Goal: Information Seeking & Learning: Learn about a topic

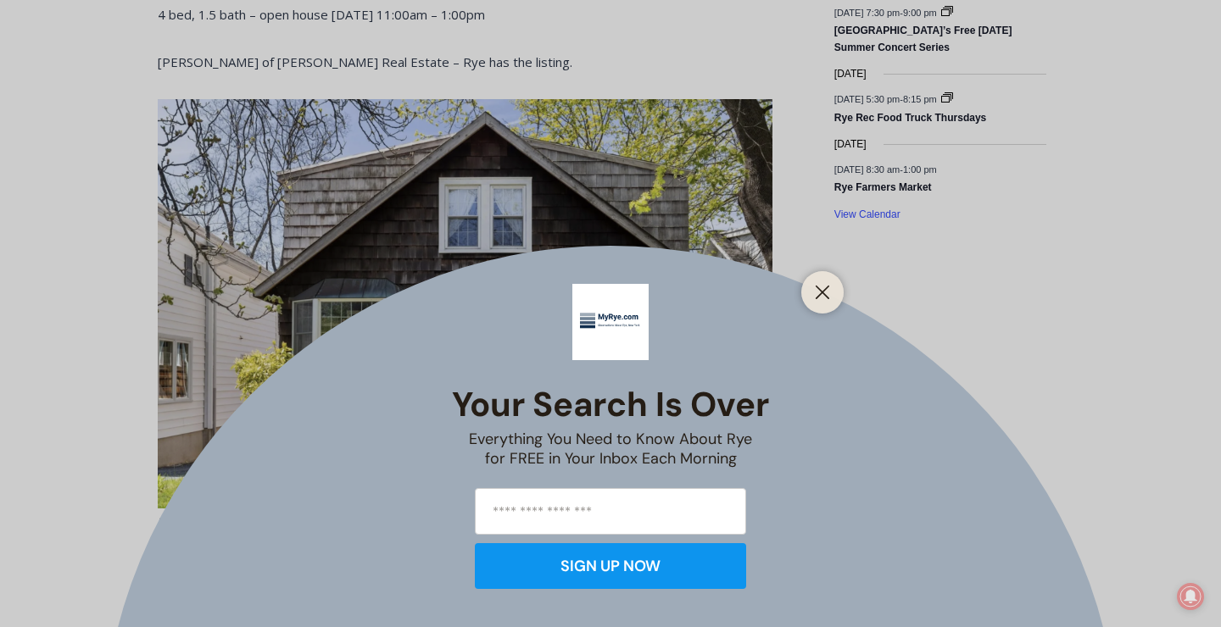
scroll to position [1025, 0]
click at [819, 299] on icon "Close" at bounding box center [822, 292] width 15 height 15
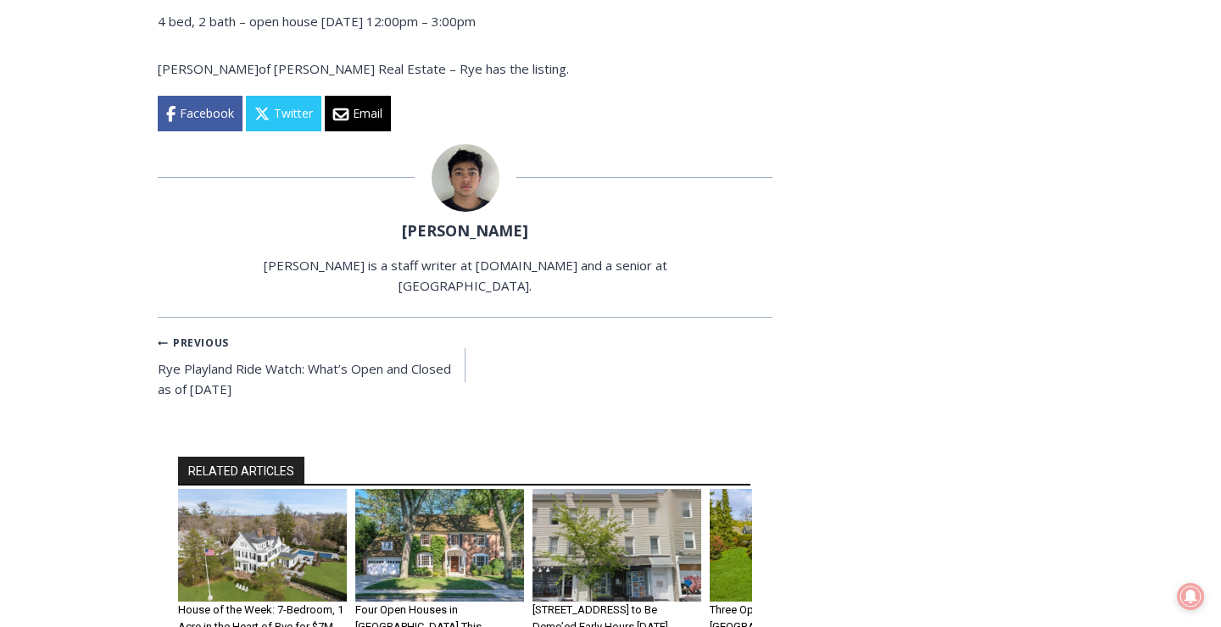
scroll to position [1632, 0]
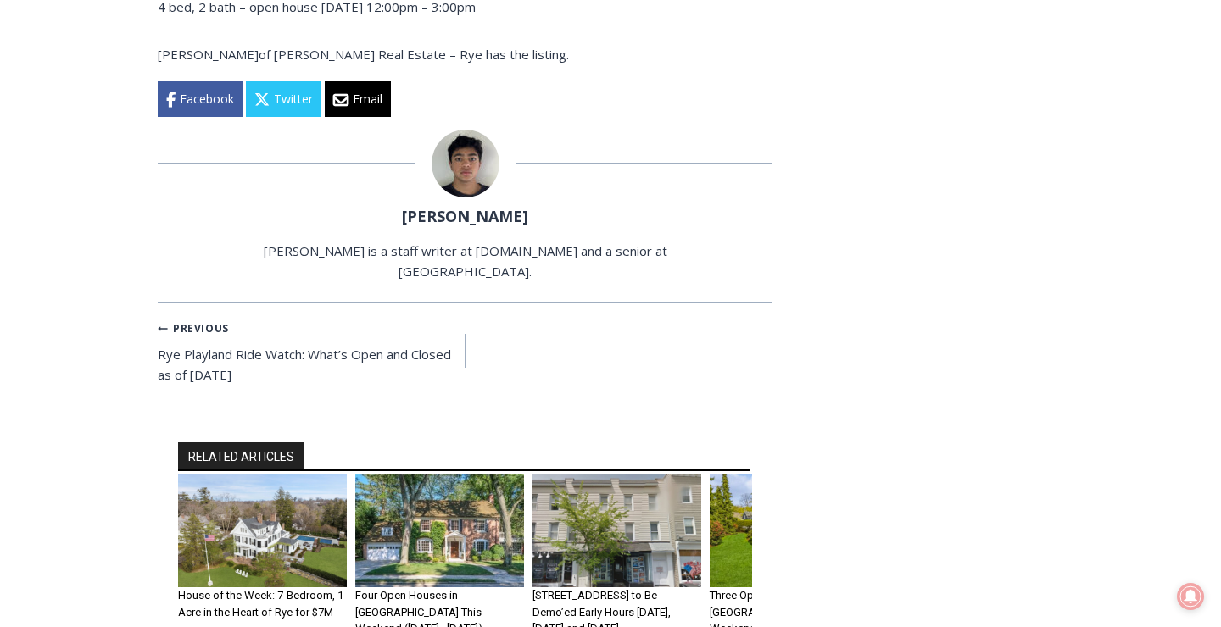
click at [584, 620] on div "RELATED ARTICLES House of the Week: 7-Bedroom, 1 Acre in the Heart of Rye for $…" at bounding box center [465, 558] width 615 height 321
click at [591, 508] on img "3 of 6" at bounding box center [616, 531] width 169 height 113
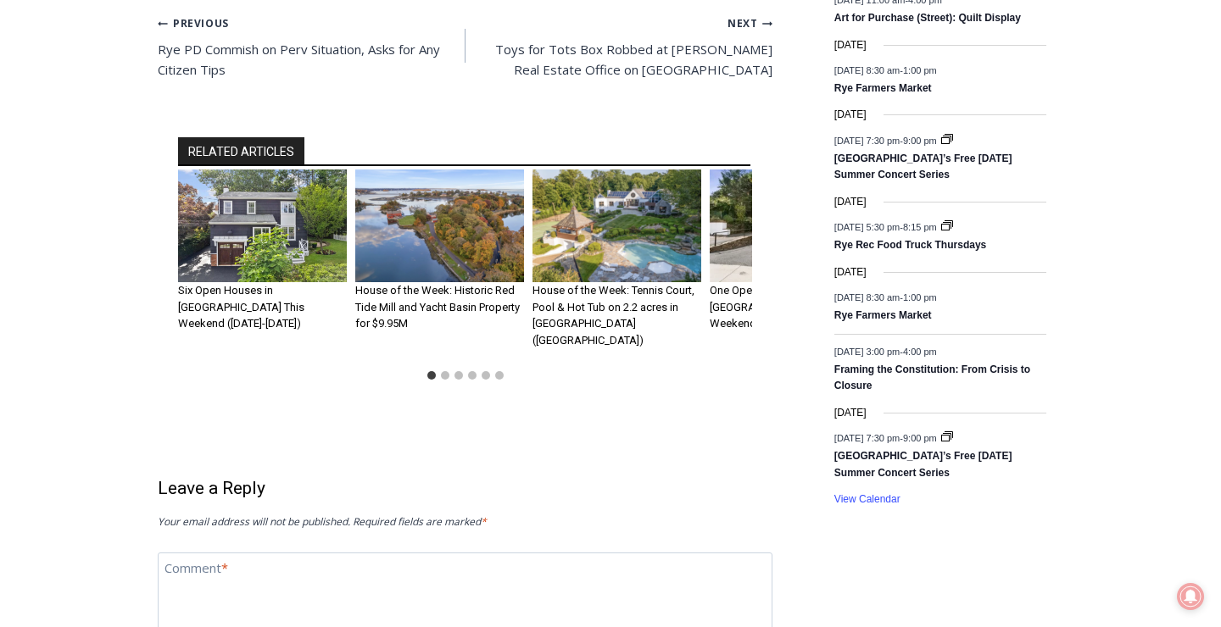
scroll to position [1196, 0]
click at [738, 231] on img "4 of 6" at bounding box center [793, 225] width 169 height 113
click at [226, 203] on img "1 of 6" at bounding box center [262, 225] width 169 height 113
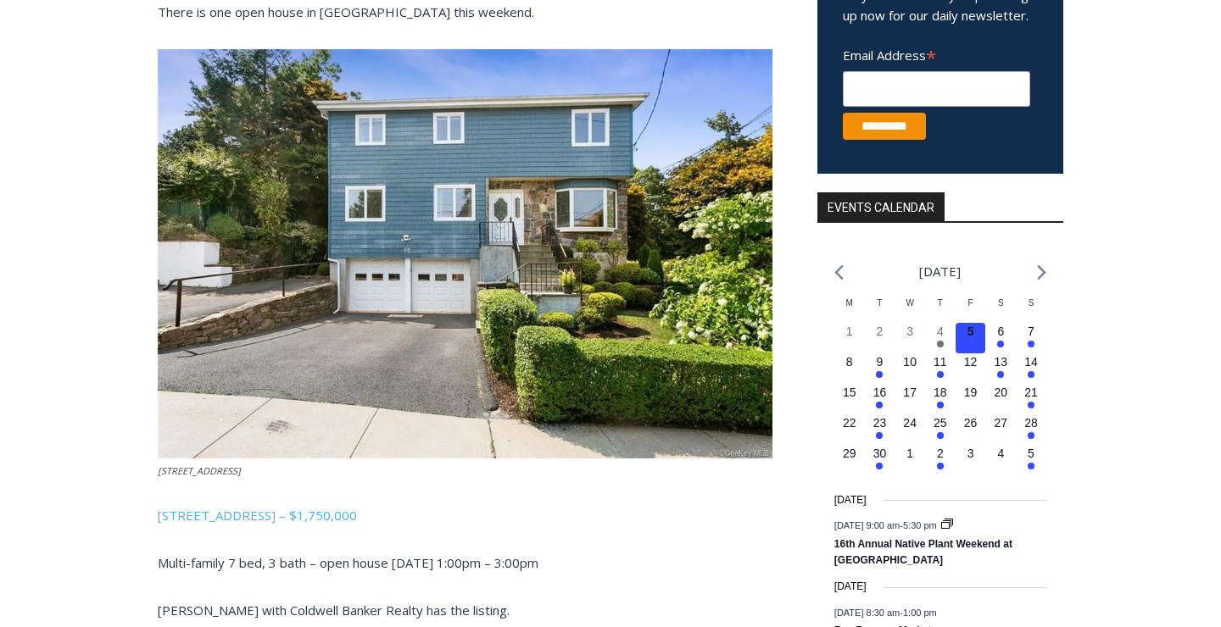
scroll to position [442, 0]
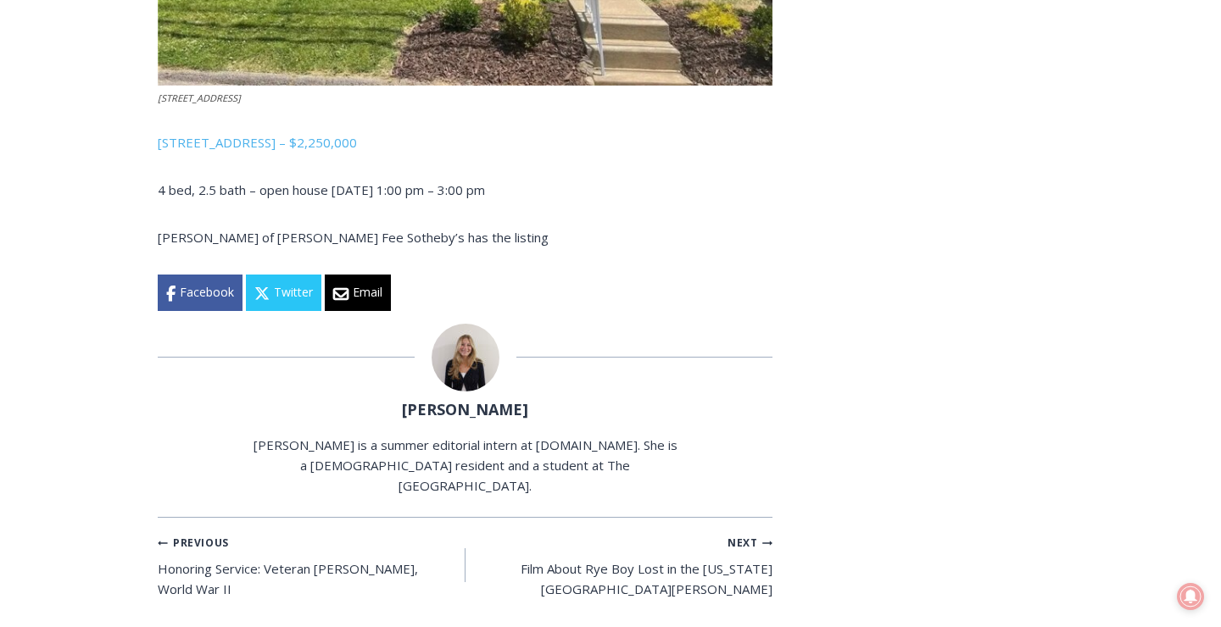
scroll to position [4200, 0]
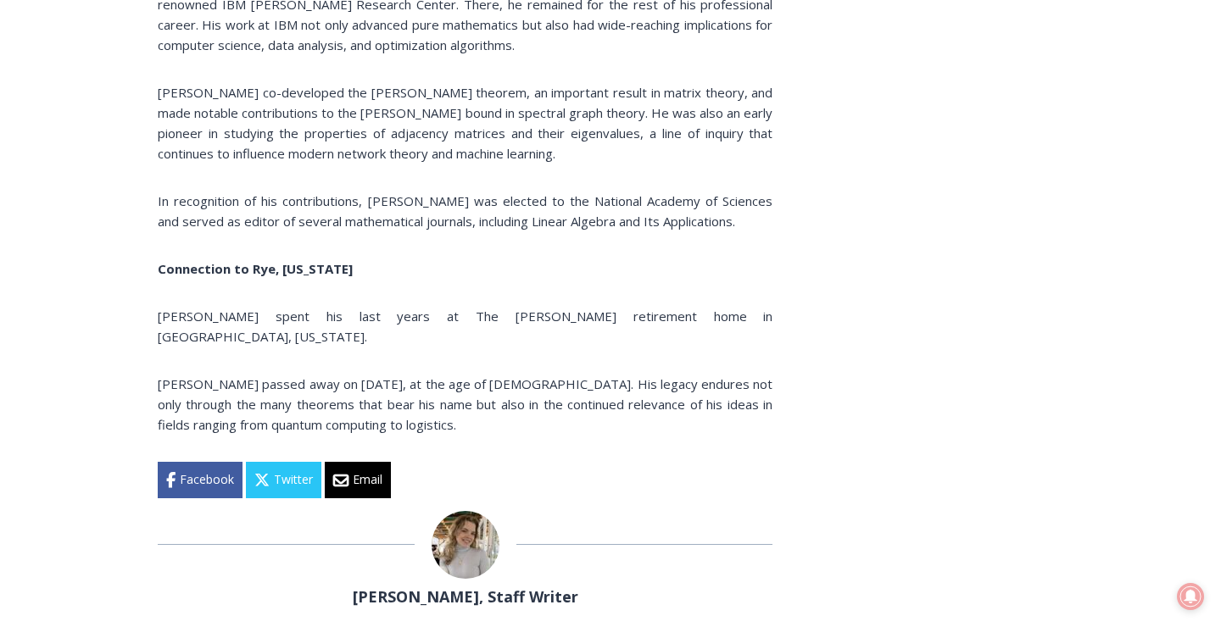
scroll to position [1760, 0]
